Goal: Information Seeking & Learning: Learn about a topic

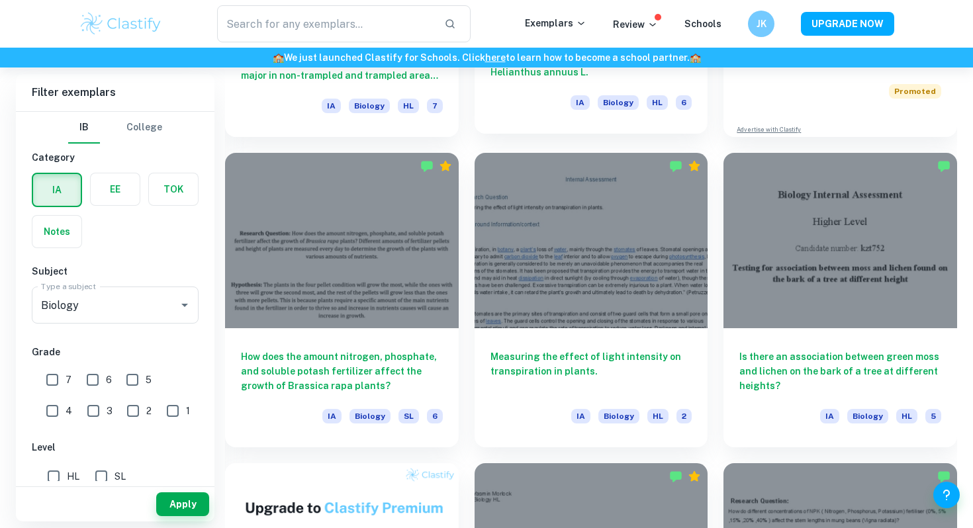
scroll to position [626, 0]
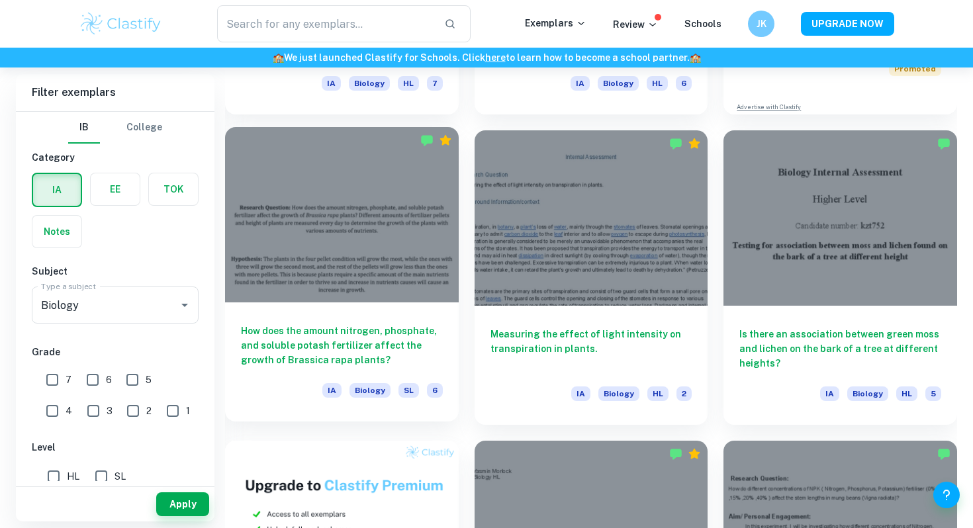
click at [426, 348] on h6 "How does the amount nitrogen, phosphate, and soluble potash fertilizer affect t…" at bounding box center [342, 346] width 202 height 44
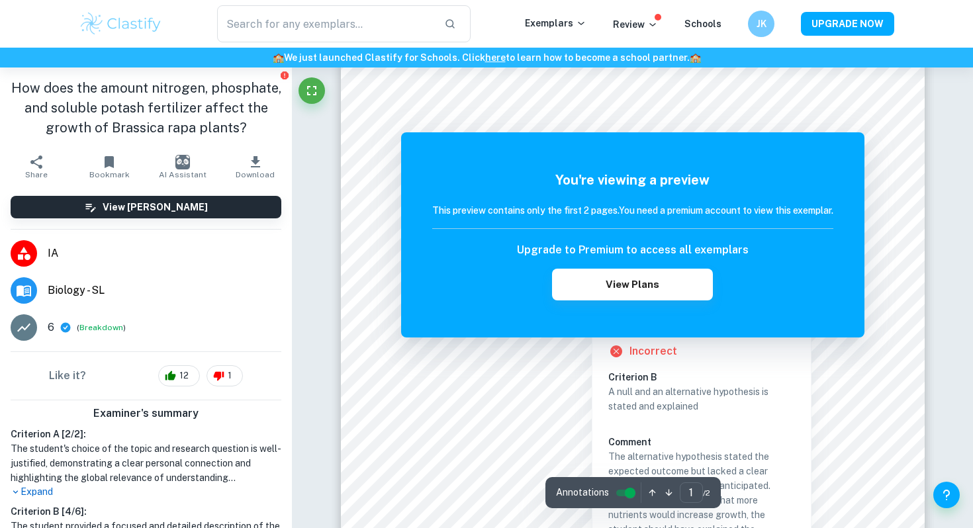
scroll to position [93, 0]
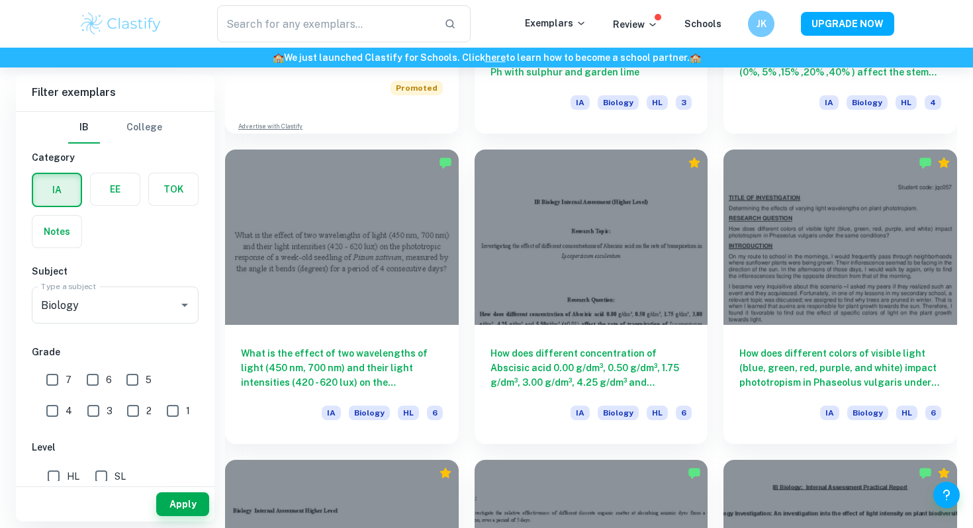
scroll to position [1336, 0]
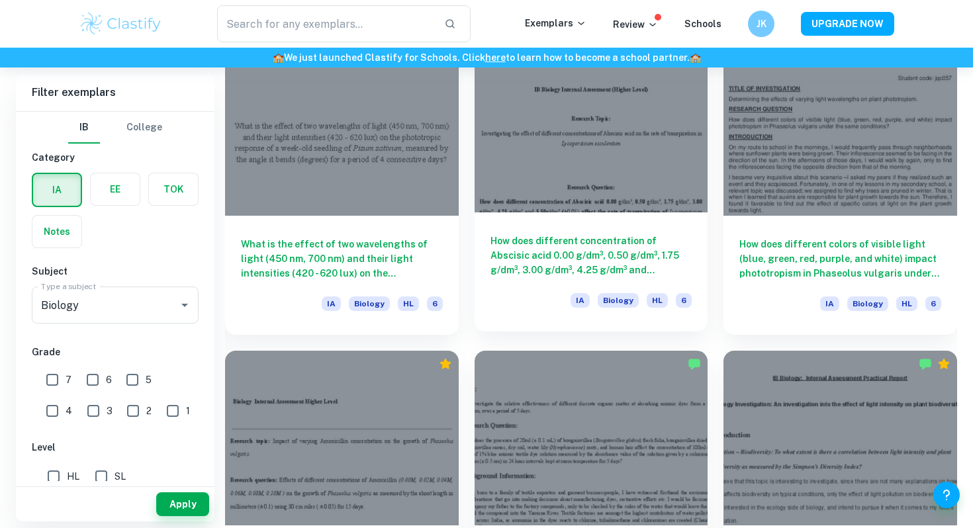
click at [565, 243] on h6 "How does different concentration of Abscisic acid 0.00 g/dm³, 0.50 g/dm³, 1.75 …" at bounding box center [592, 256] width 202 height 44
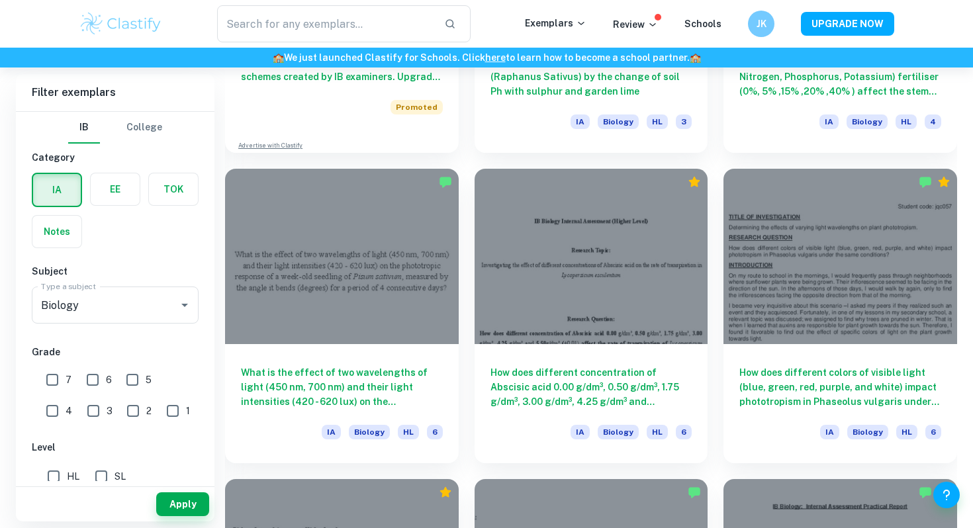
scroll to position [1170, 0]
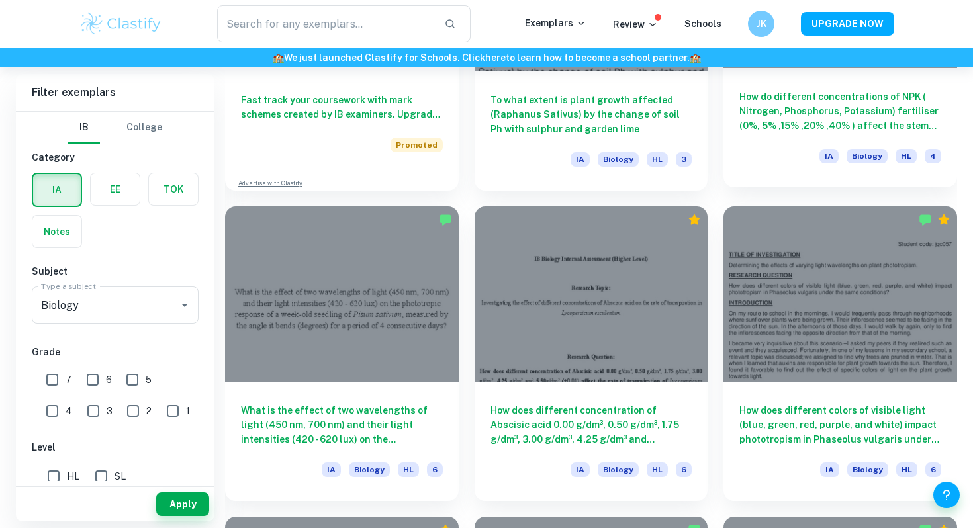
click at [799, 145] on div "How do different concentrations of NPK ( Nitrogen, Phosphorus, Potassium) ferti…" at bounding box center [841, 127] width 234 height 119
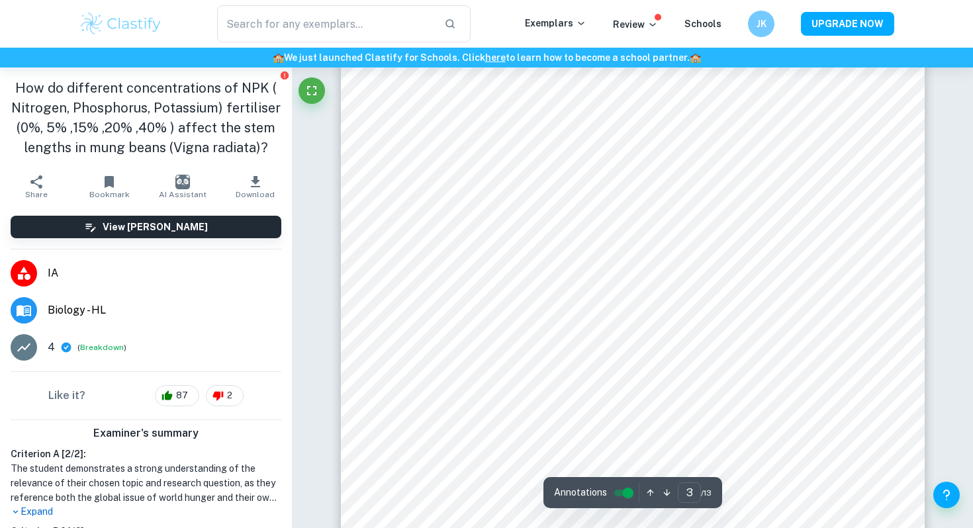
scroll to position [1813, 0]
type input "4"
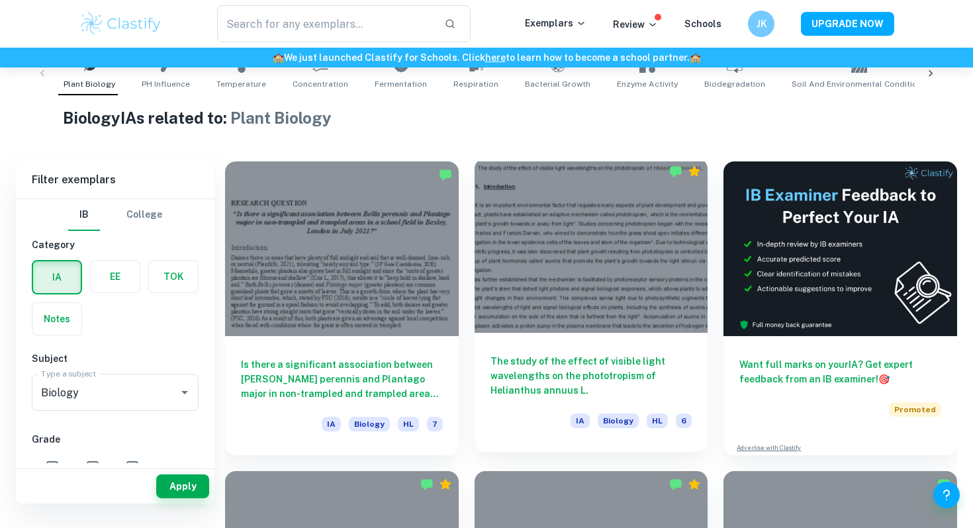
scroll to position [308, 0]
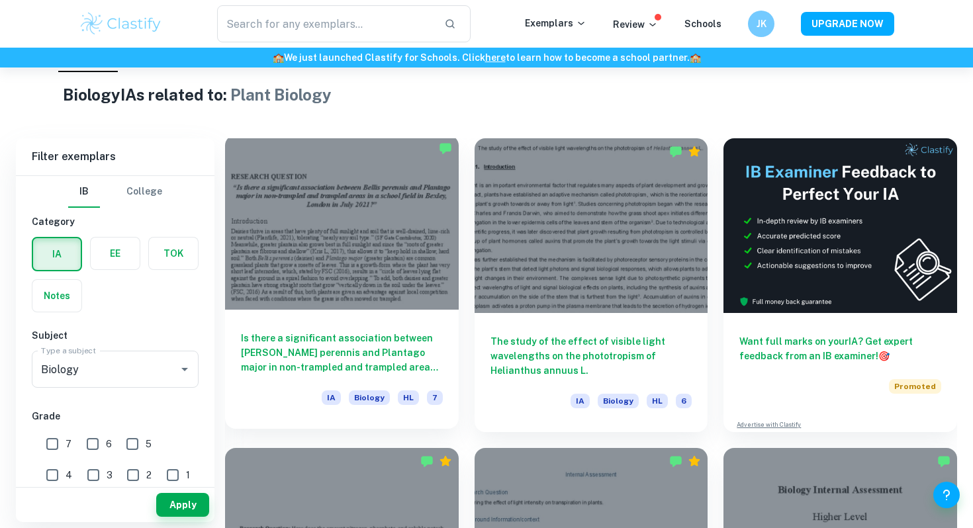
click at [423, 328] on div "Is there a significant association between Bellis perennis and Plantago major i…" at bounding box center [342, 369] width 234 height 119
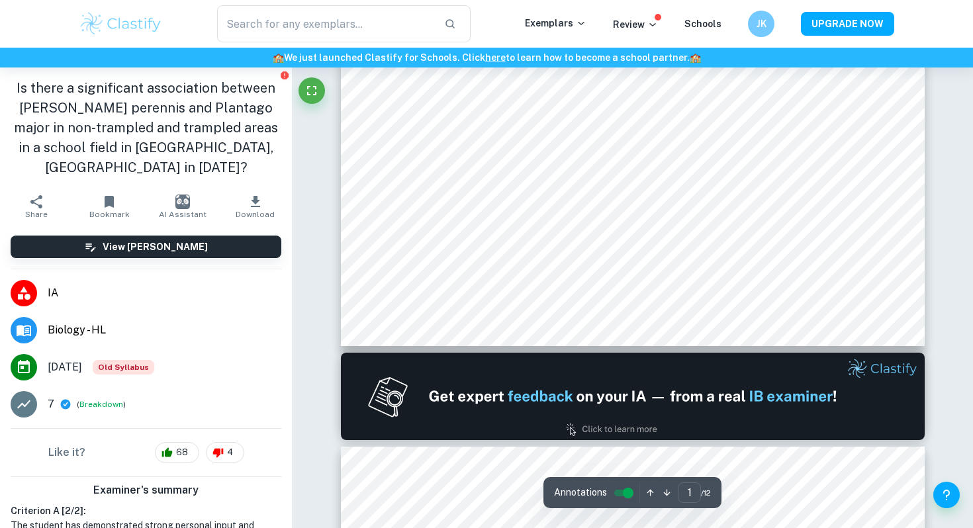
scroll to position [554, 0]
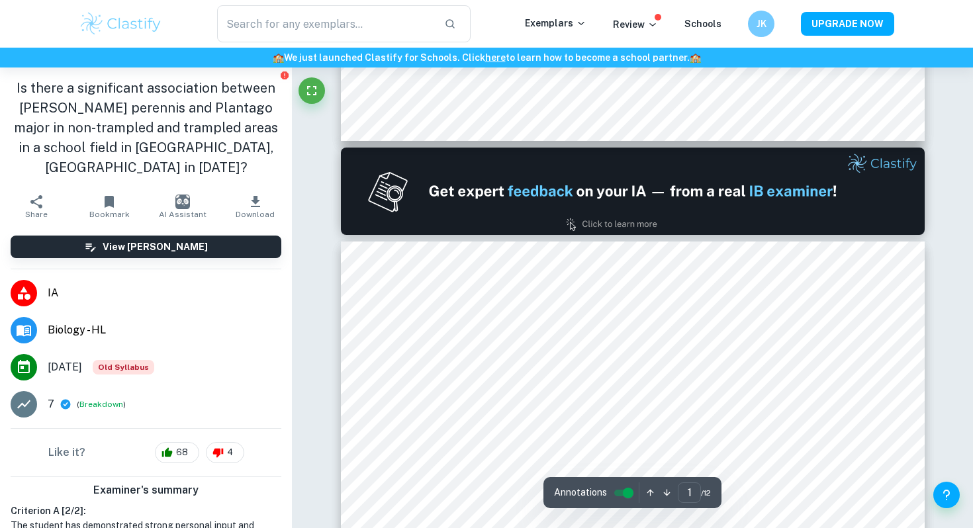
type input "2"
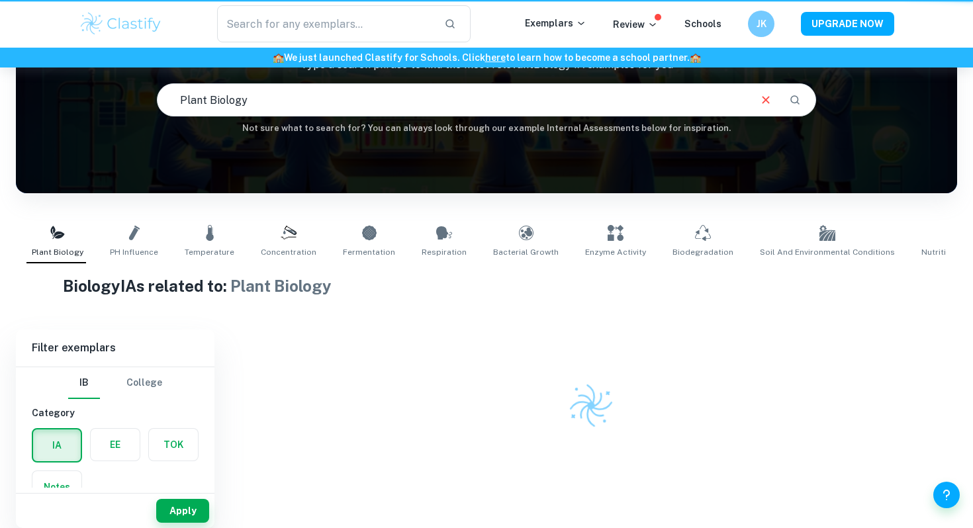
scroll to position [117, 0]
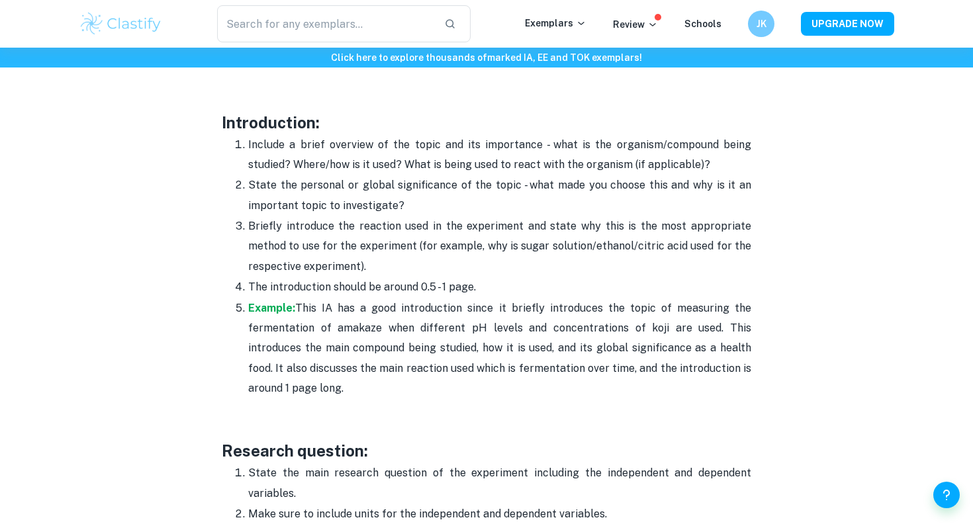
scroll to position [837, 0]
